Goal: Task Accomplishment & Management: Manage account settings

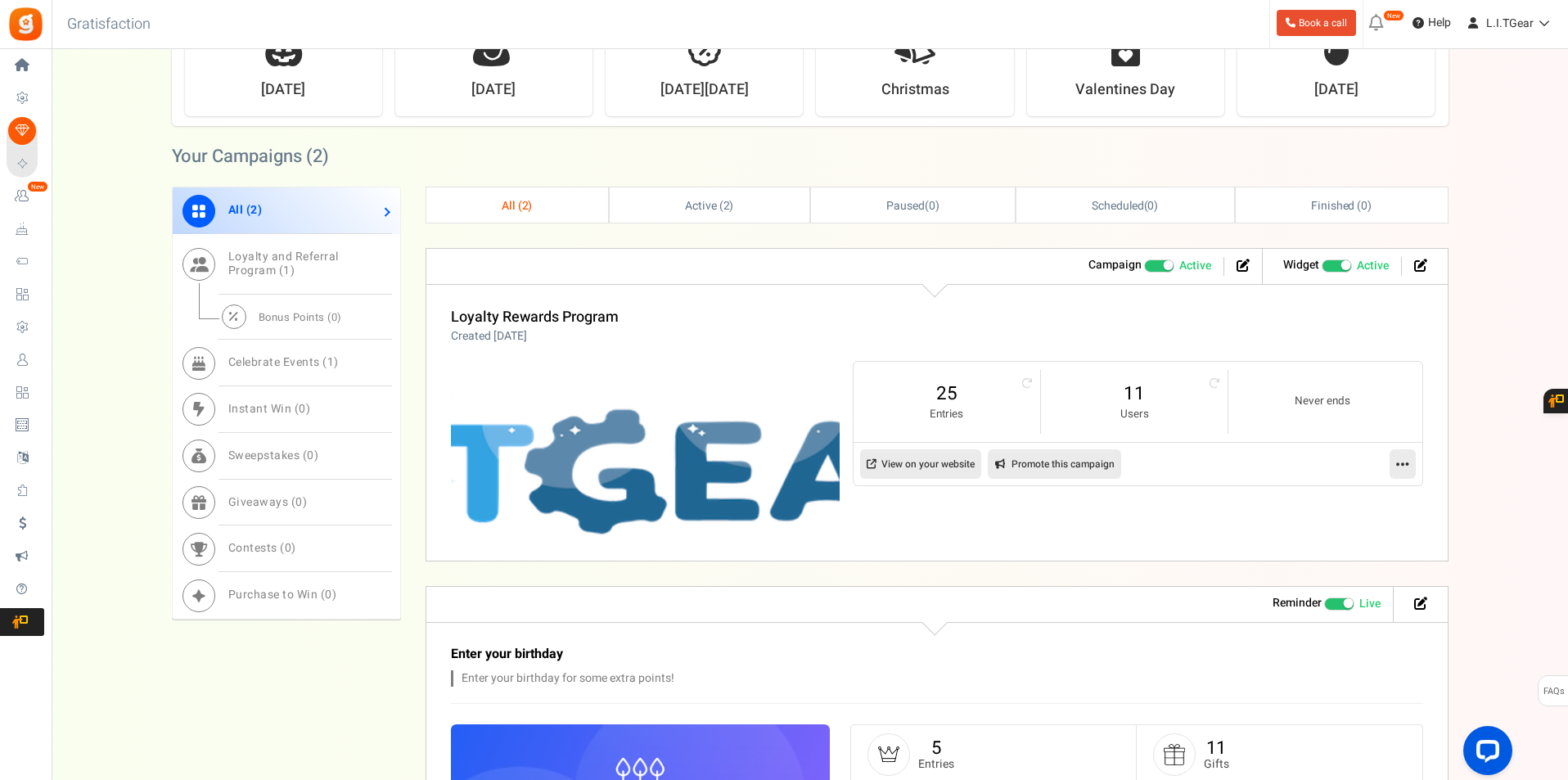
scroll to position [654, 0]
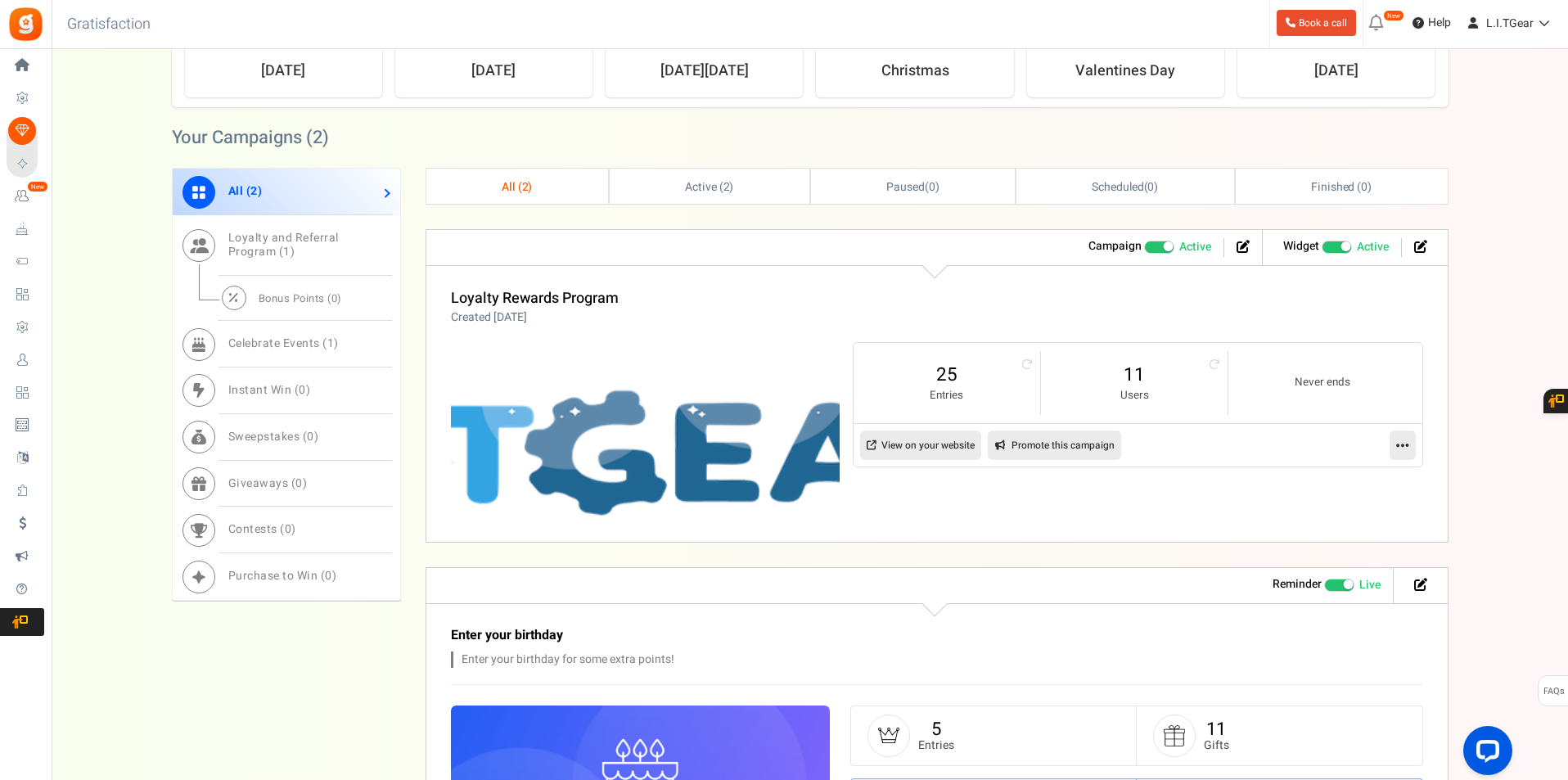
click at [899, 435] on link "View on your website" at bounding box center [920, 445] width 122 height 29
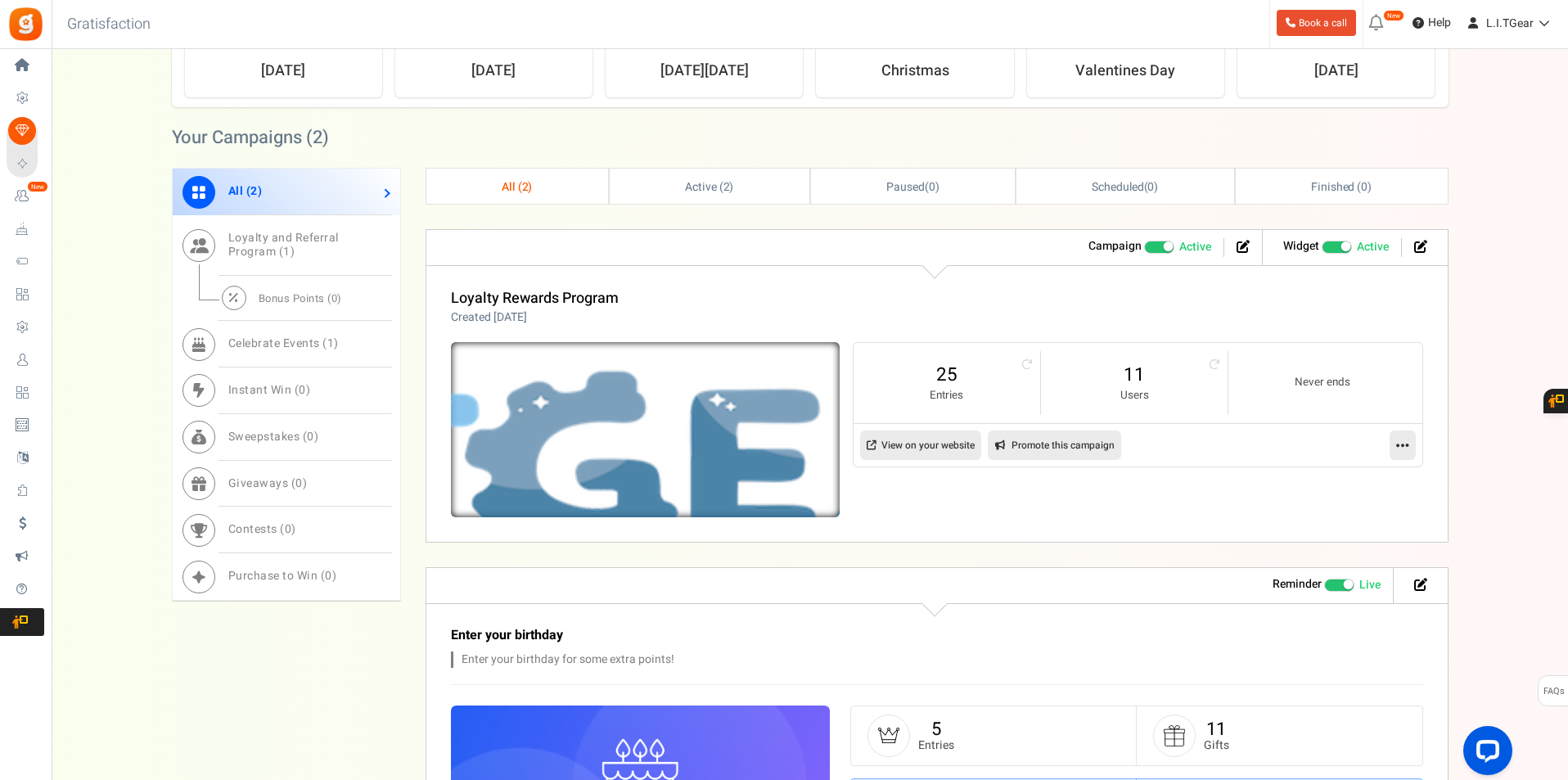
click at [703, 445] on img at bounding box center [645, 429] width 584 height 262
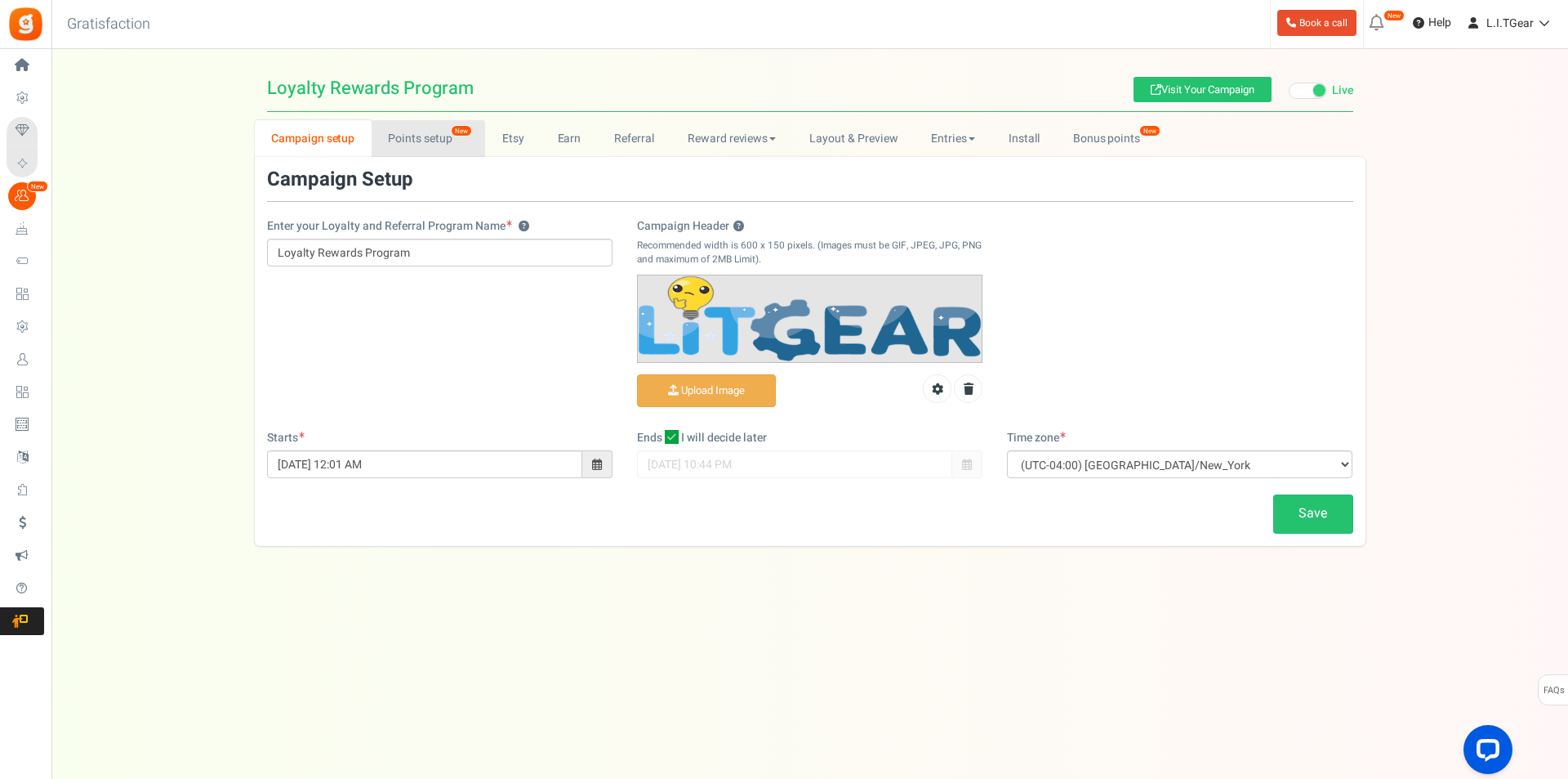
click at [450, 143] on link "Points setup New" at bounding box center [428, 139] width 113 height 36
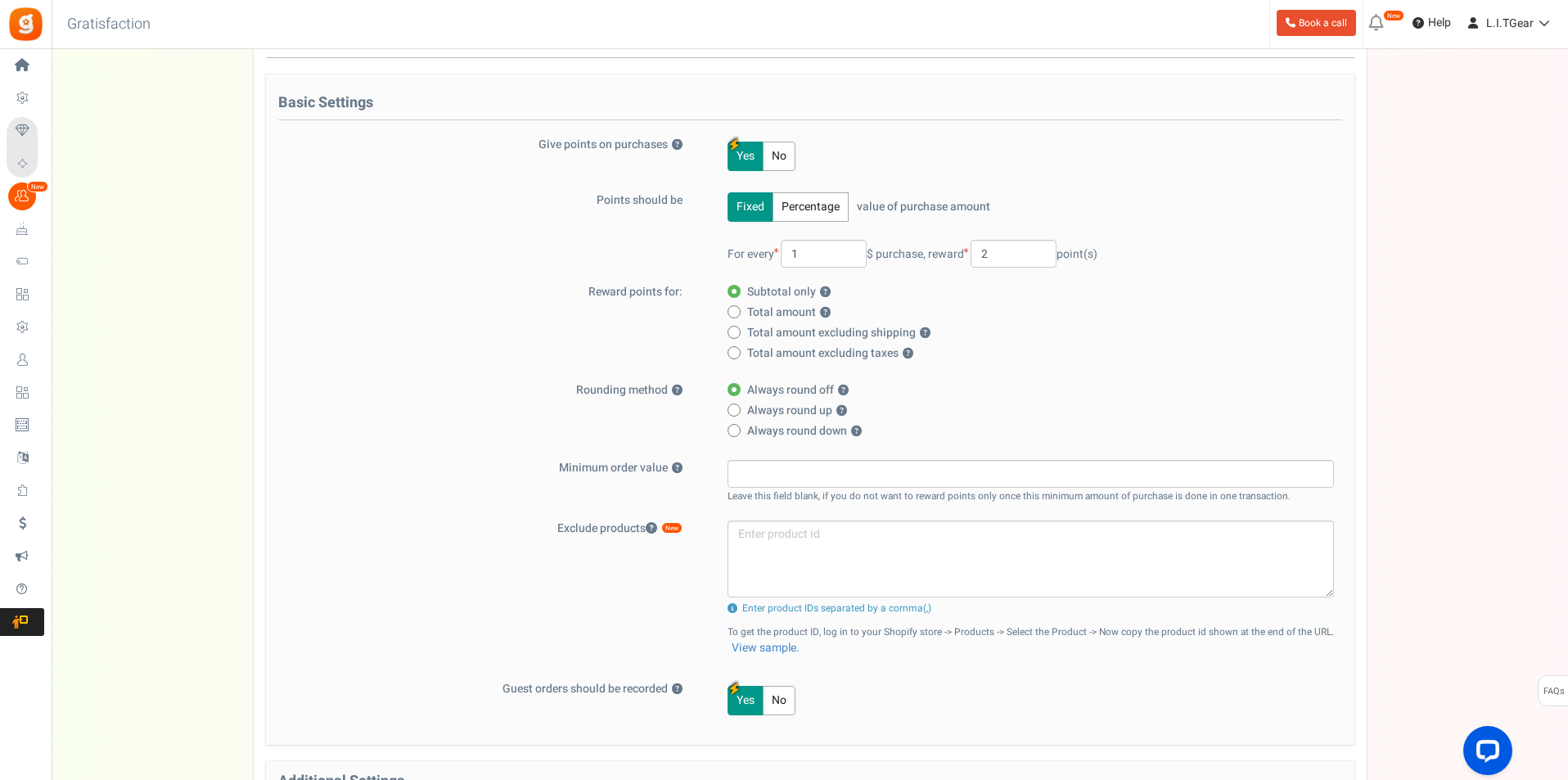
scroll to position [389, 0]
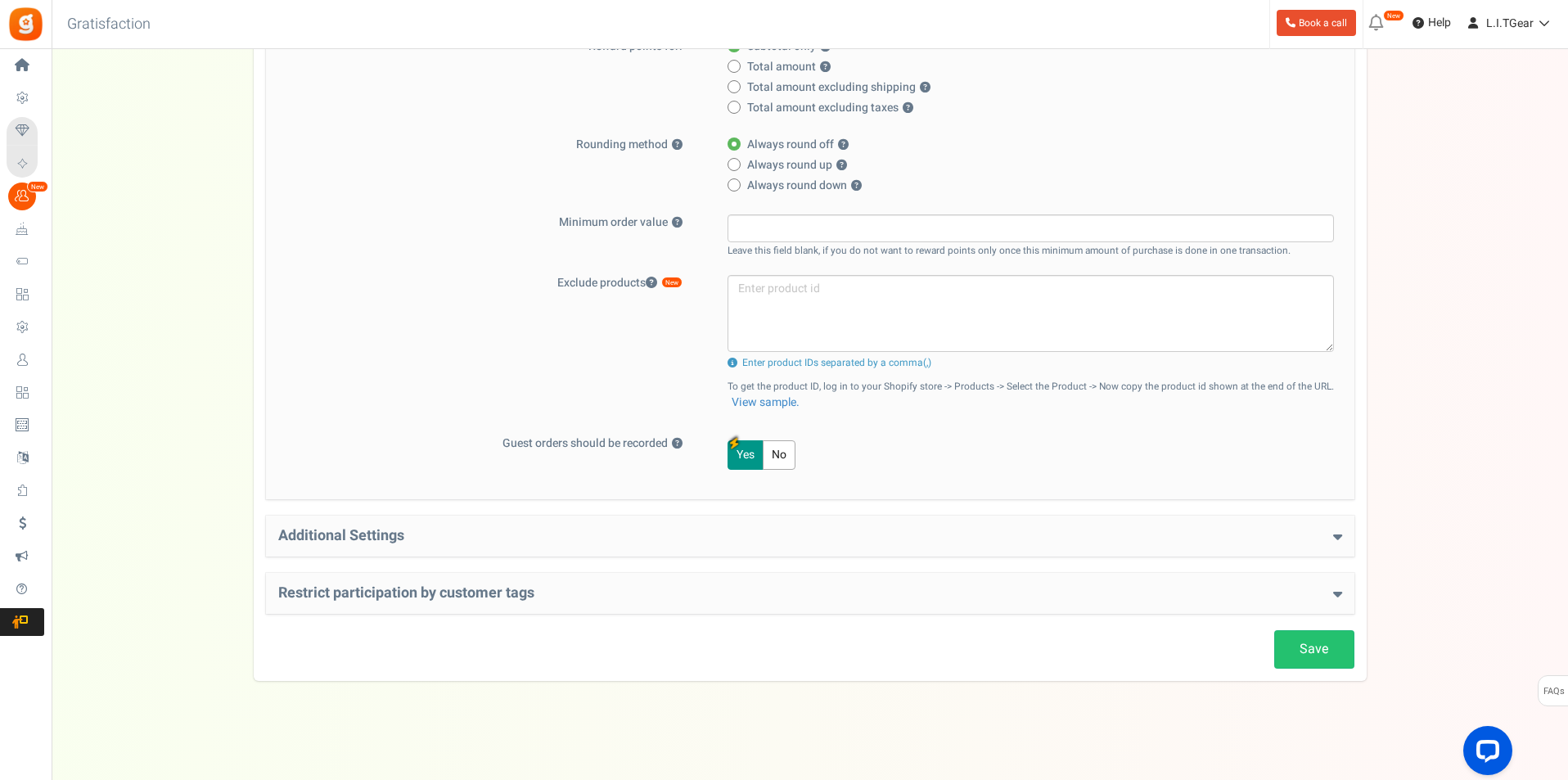
click at [518, 607] on div "Restrict participation by customer tags Restrict customer tags from participati…" at bounding box center [810, 593] width 1088 height 41
click at [550, 536] on h4 "Additional Settings" at bounding box center [810, 536] width 1064 height 16
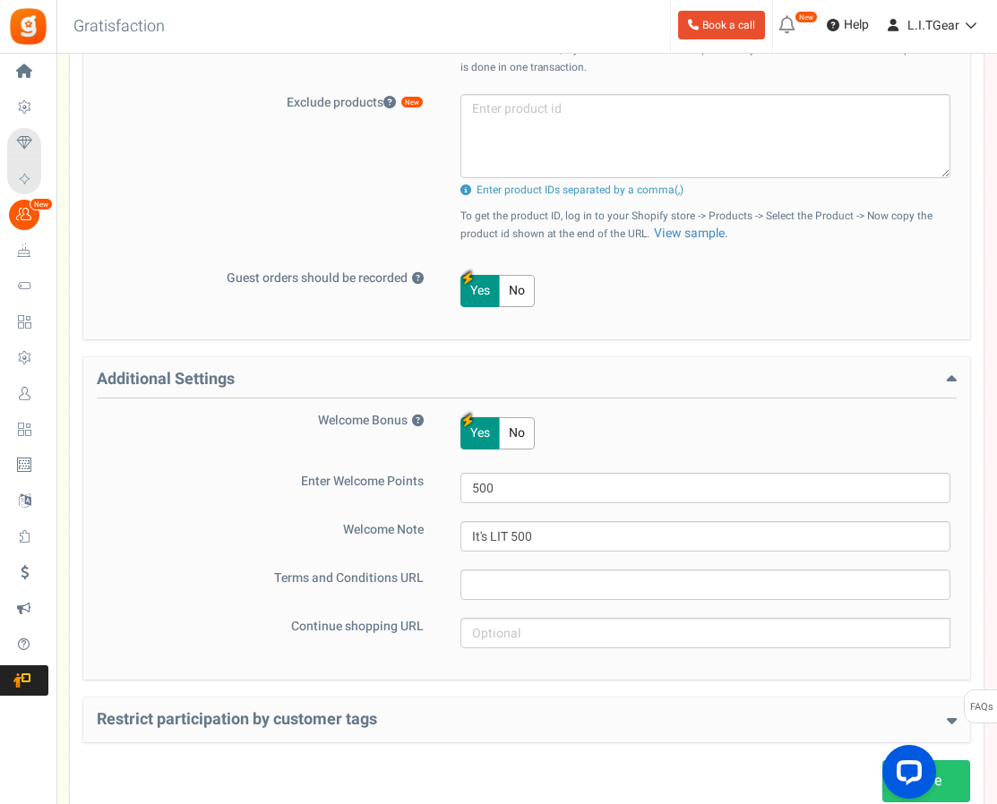
scroll to position [824, 0]
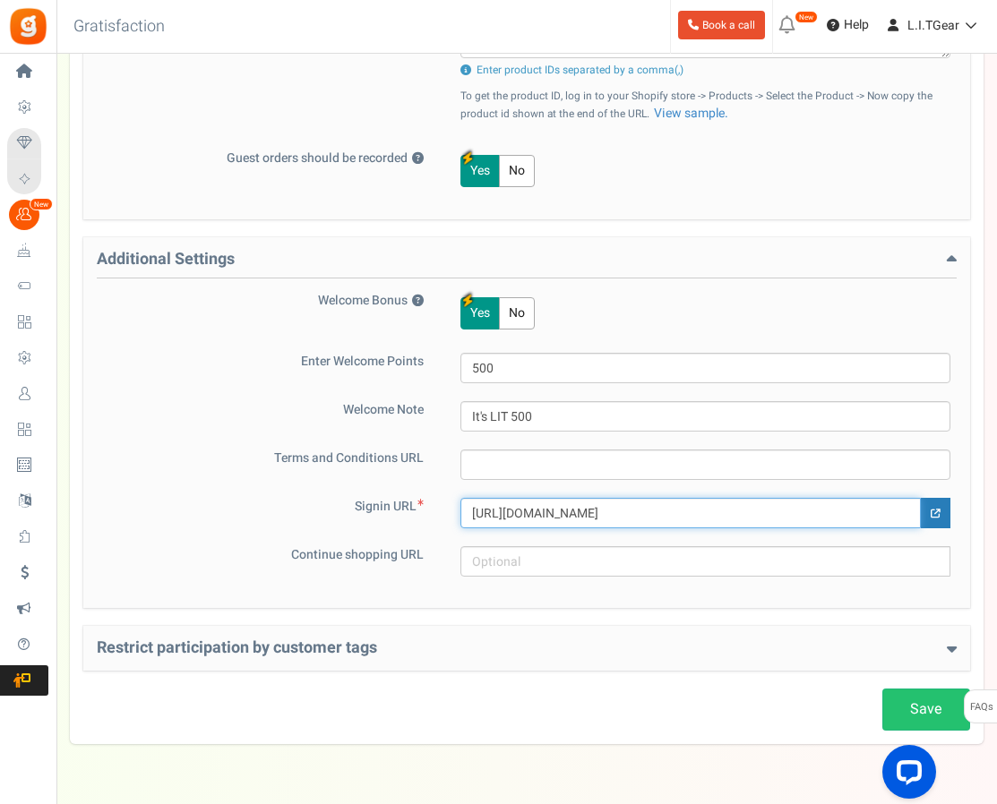
click at [710, 511] on input "[URL][DOMAIN_NAME]" at bounding box center [690, 513] width 460 height 30
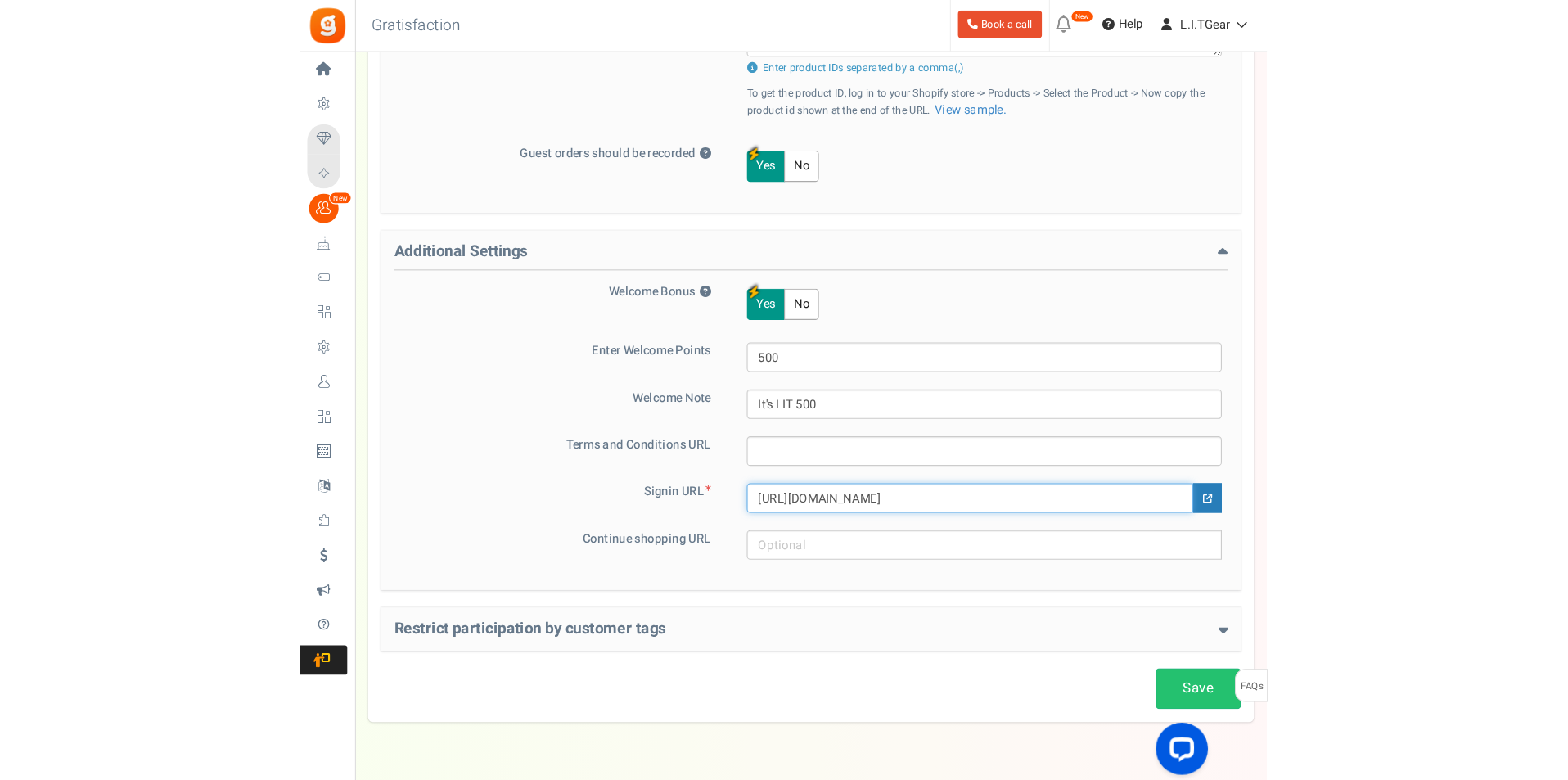
scroll to position [687, 0]
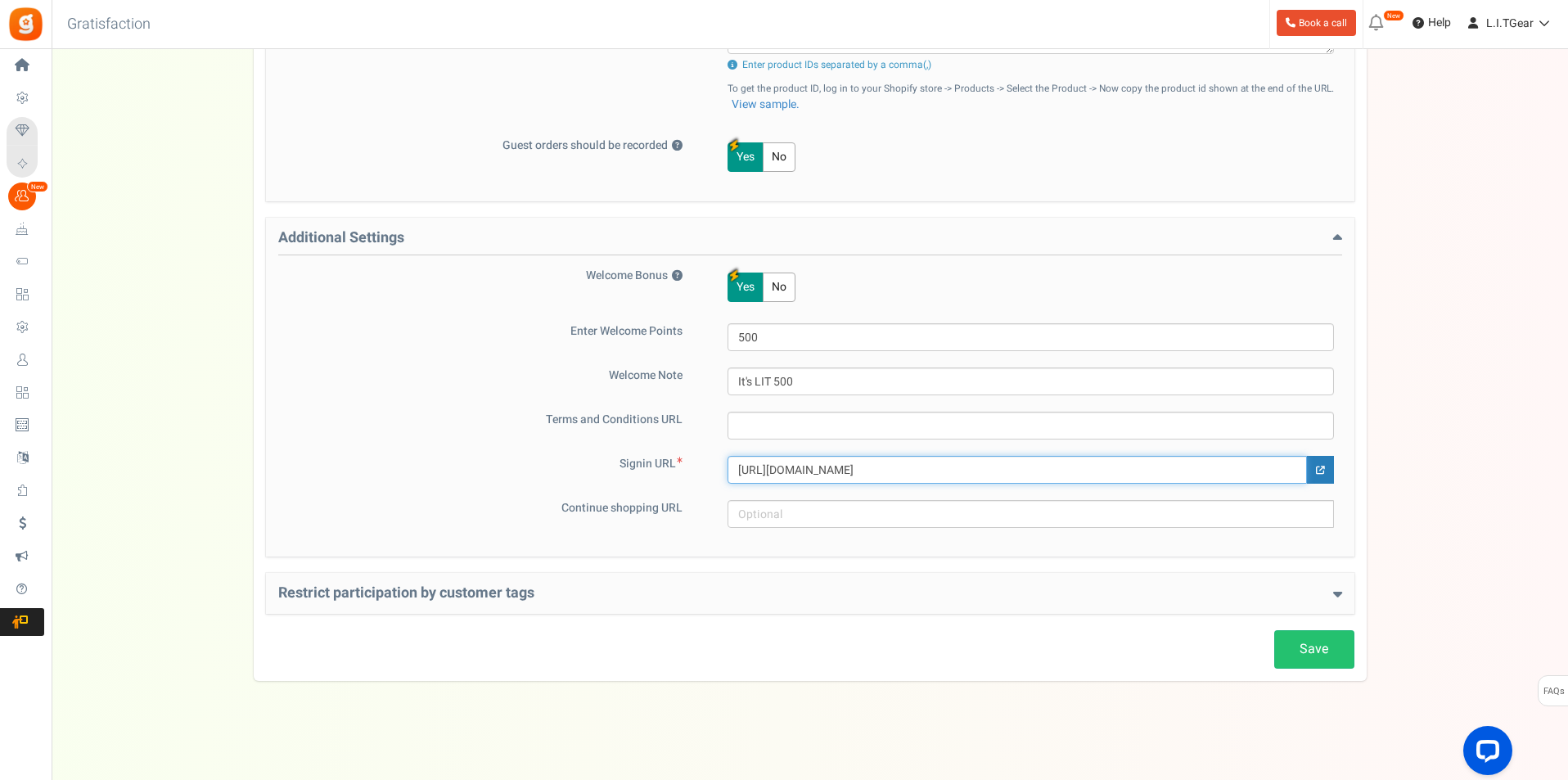
click at [948, 462] on input "[URL][DOMAIN_NAME]" at bounding box center [1017, 469] width 579 height 27
click at [949, 462] on input "[URL][DOMAIN_NAME]" at bounding box center [1017, 469] width 579 height 27
paste input "s://[DOMAIN_NAME][URL]"
type input "[URL][DOMAIN_NAME]"
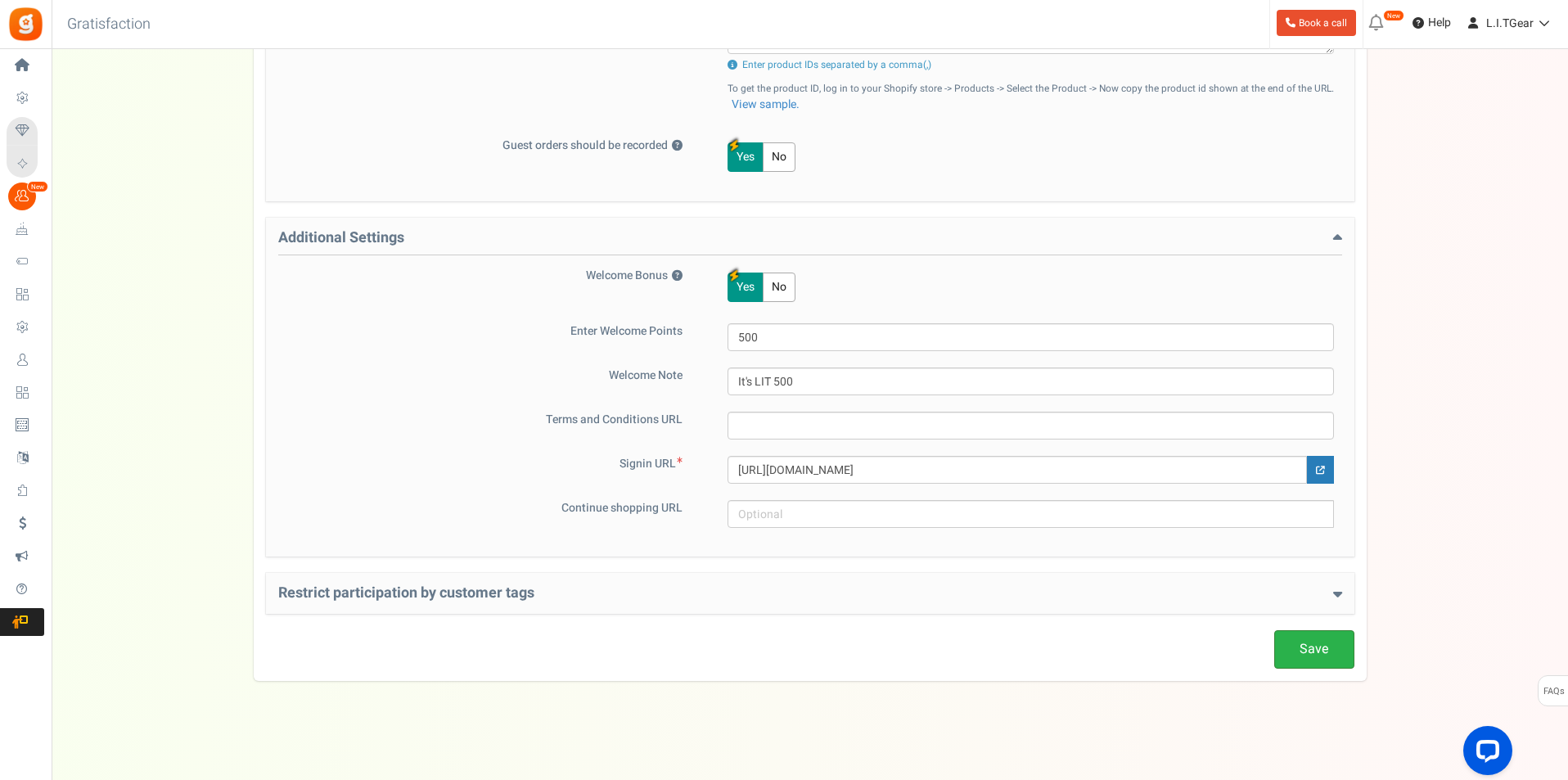
click at [1327, 659] on link "Save" at bounding box center [1314, 649] width 80 height 38
click at [239, 279] on div "Campaign setup Points setup New Etsy Earn Referral Reward reviews WOO LOOX [DOM…" at bounding box center [810, 57] width 1517 height 1248
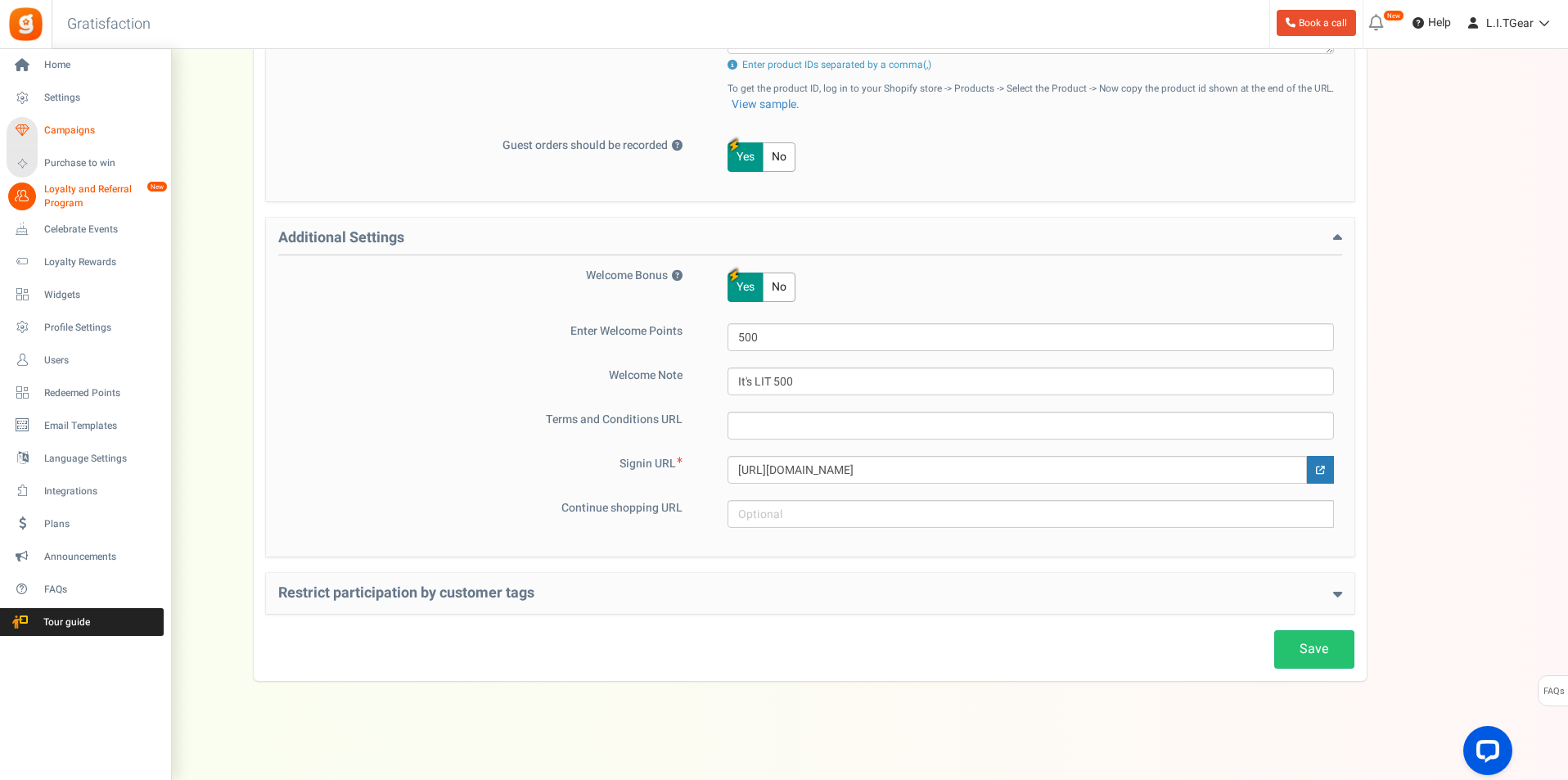
click at [46, 126] on span "Campaigns" at bounding box center [101, 130] width 114 height 14
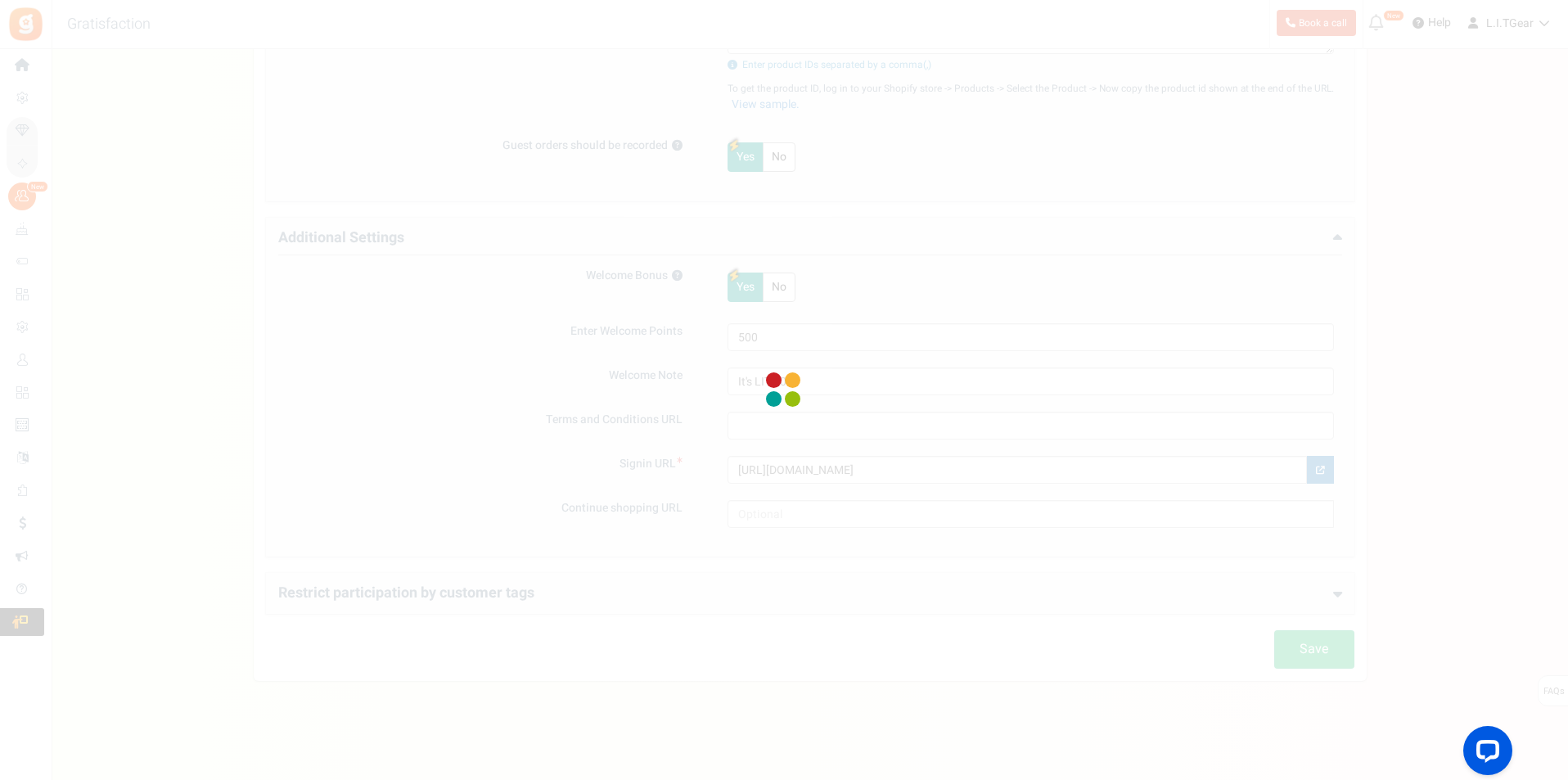
click at [46, 126] on div at bounding box center [784, 390] width 1568 height 780
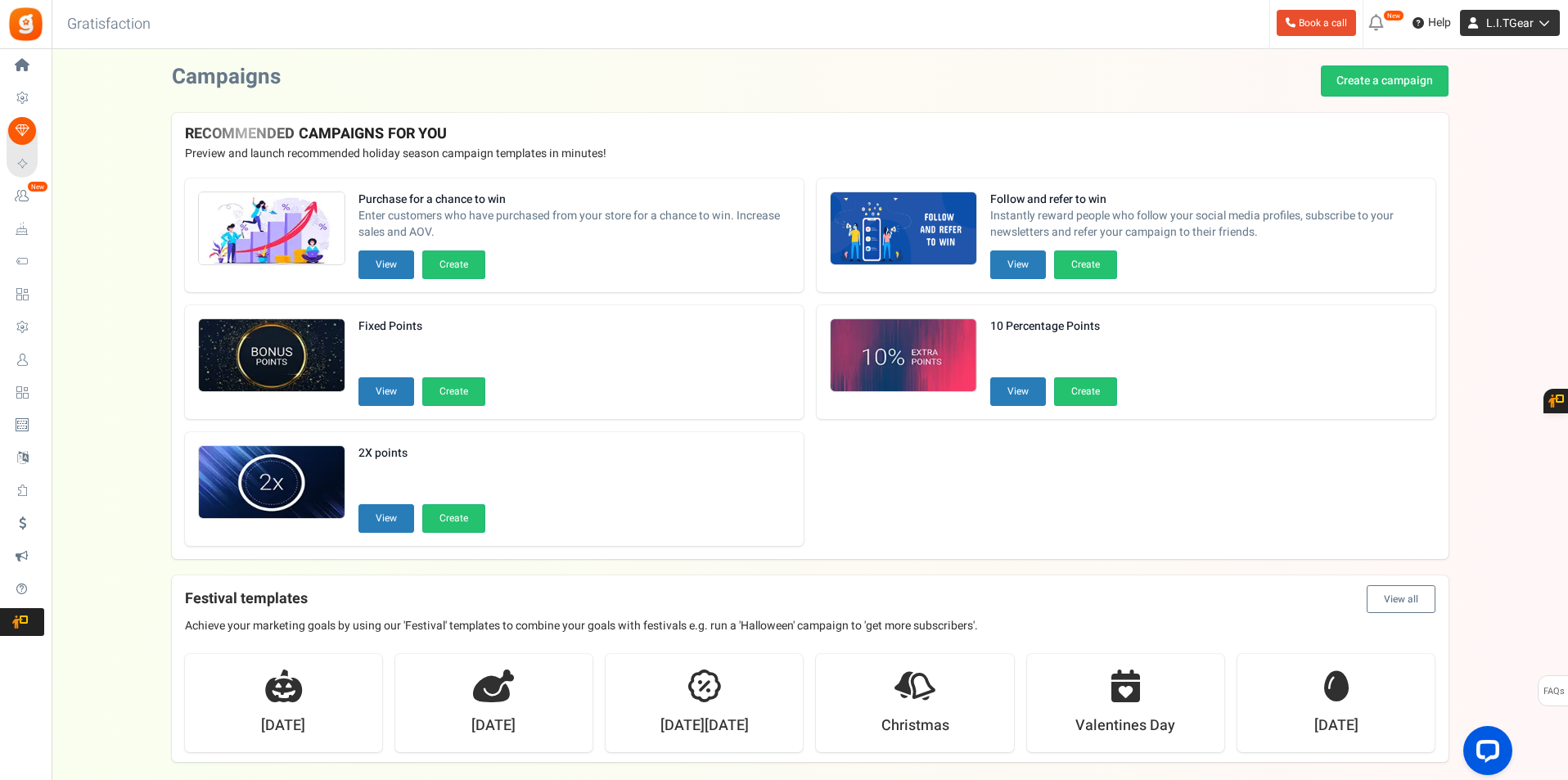
click at [1531, 26] on span "L.I.TGear" at bounding box center [1510, 23] width 48 height 17
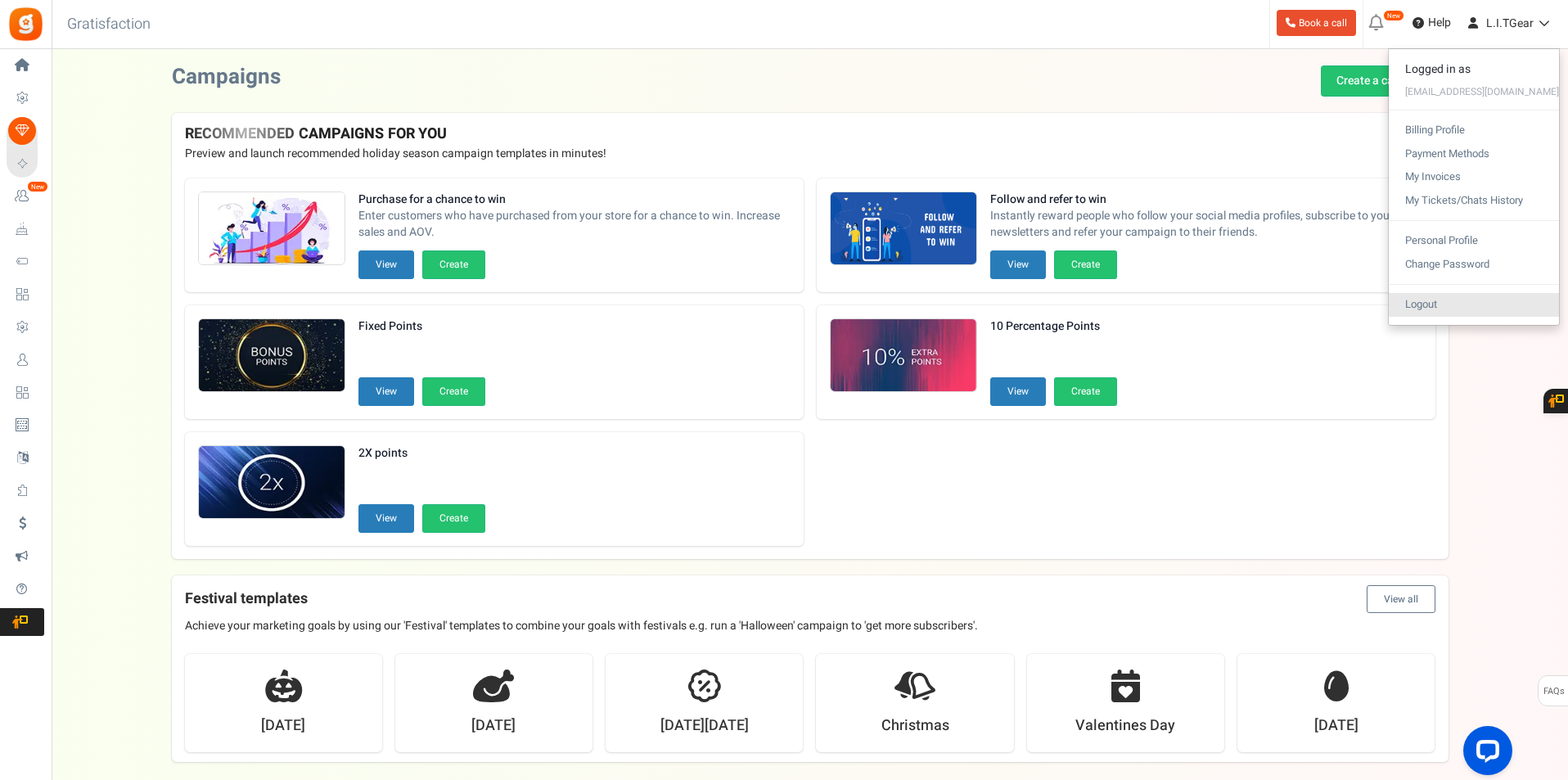
click at [1483, 303] on link "Logout" at bounding box center [1474, 305] width 170 height 24
